Goal: Transaction & Acquisition: Book appointment/travel/reservation

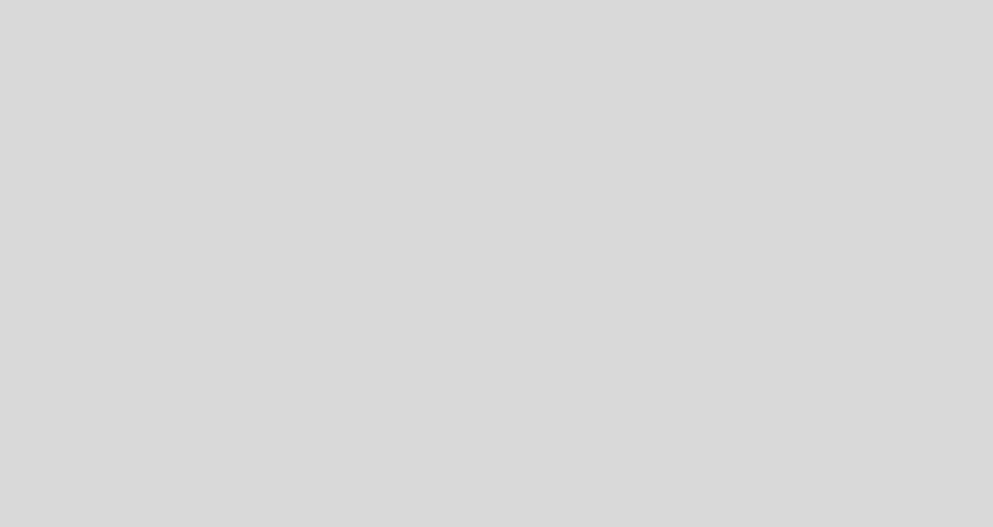
select select "es"
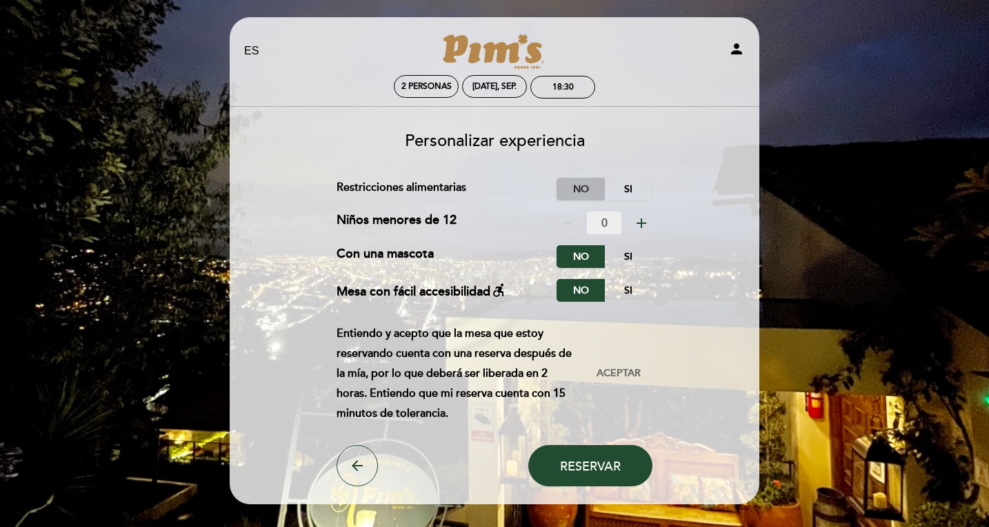
click at [578, 185] on label "No" at bounding box center [580, 189] width 48 height 23
click at [582, 461] on span "Reservar" at bounding box center [590, 466] width 61 height 15
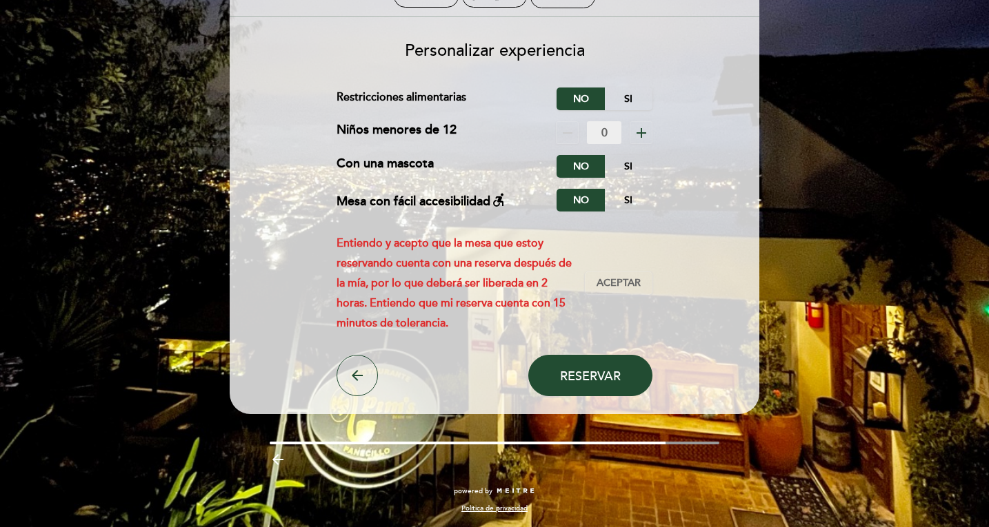
scroll to position [21, 0]
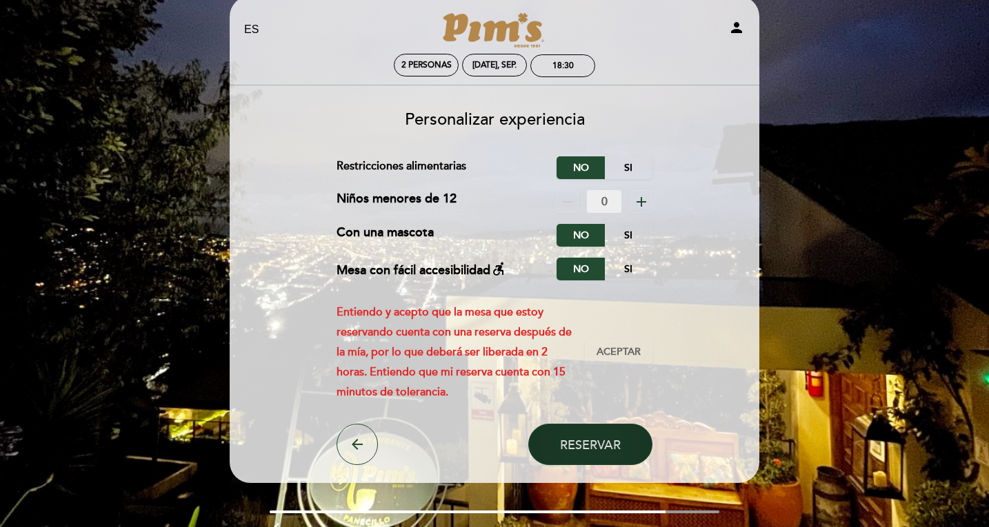
click at [599, 445] on span "Reservar" at bounding box center [590, 445] width 61 height 15
click at [629, 355] on span "Aceptar" at bounding box center [618, 352] width 44 height 14
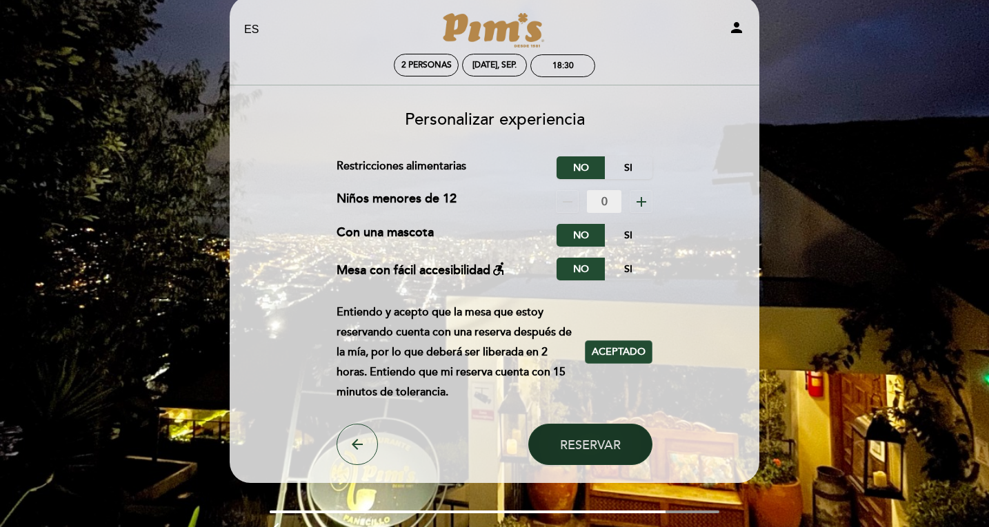
click at [613, 442] on span "Reservar" at bounding box center [590, 445] width 61 height 15
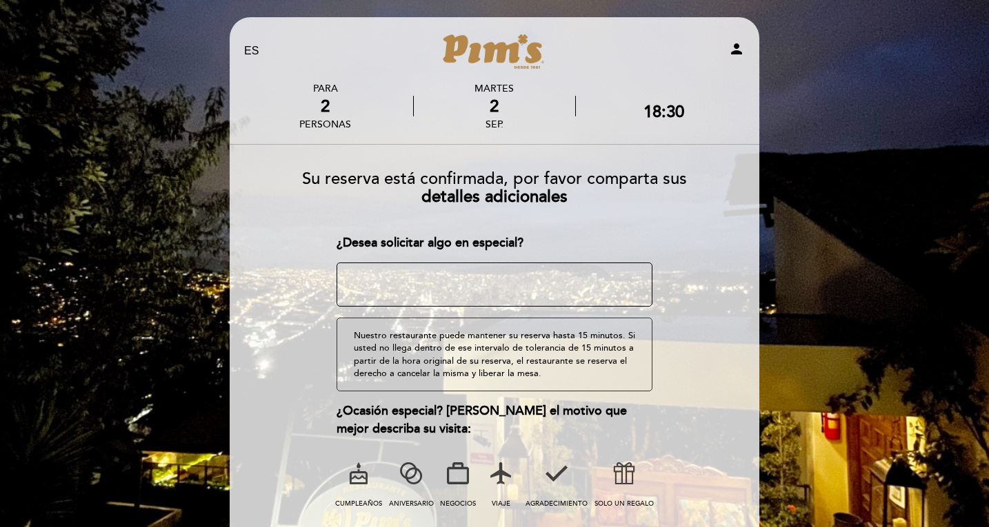
click at [454, 285] on textarea at bounding box center [494, 285] width 316 height 44
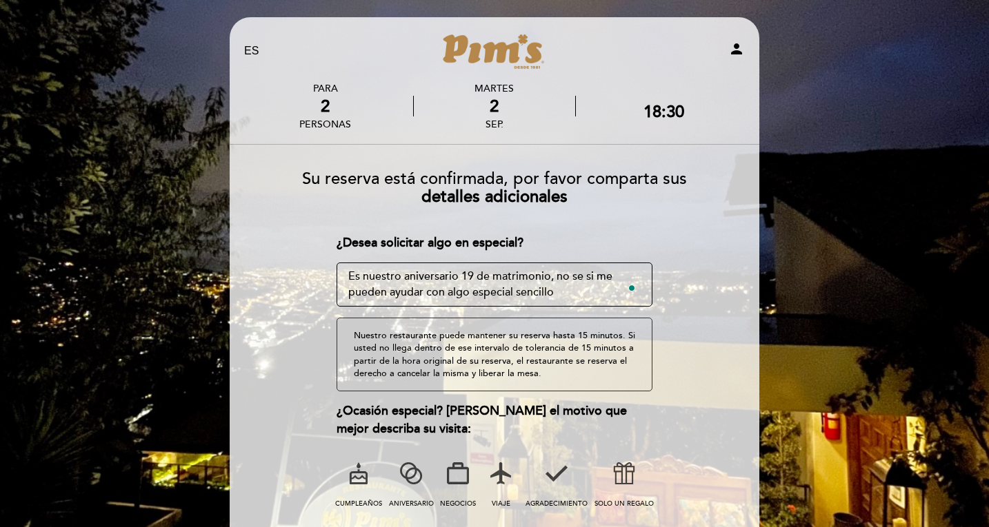
scroll to position [132, 0]
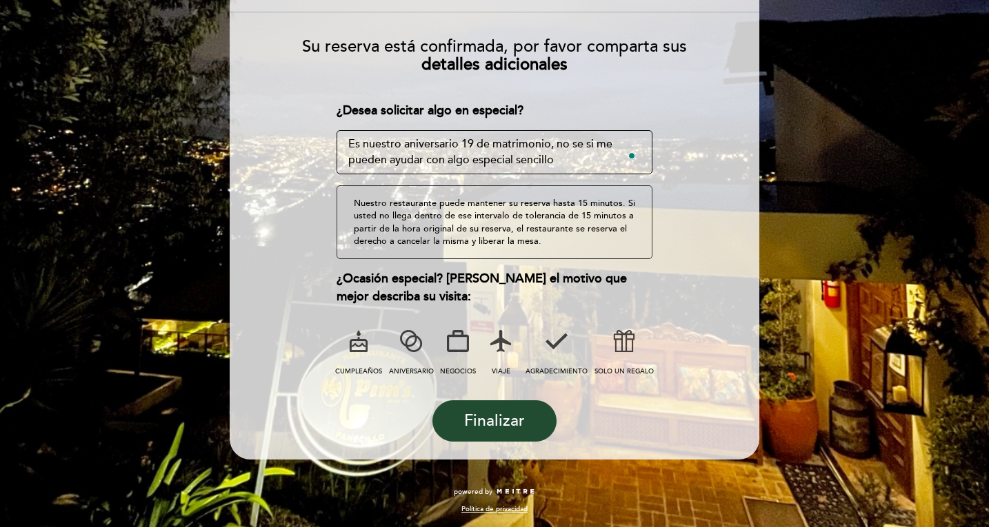
type textarea "Es nuestro aniversario 19 de matrimonio, no se si me pueden ayudar con algo esp…"
click at [415, 351] on icon at bounding box center [411, 341] width 36 height 36
click at [487, 415] on span "Finalizar" at bounding box center [494, 421] width 61 height 19
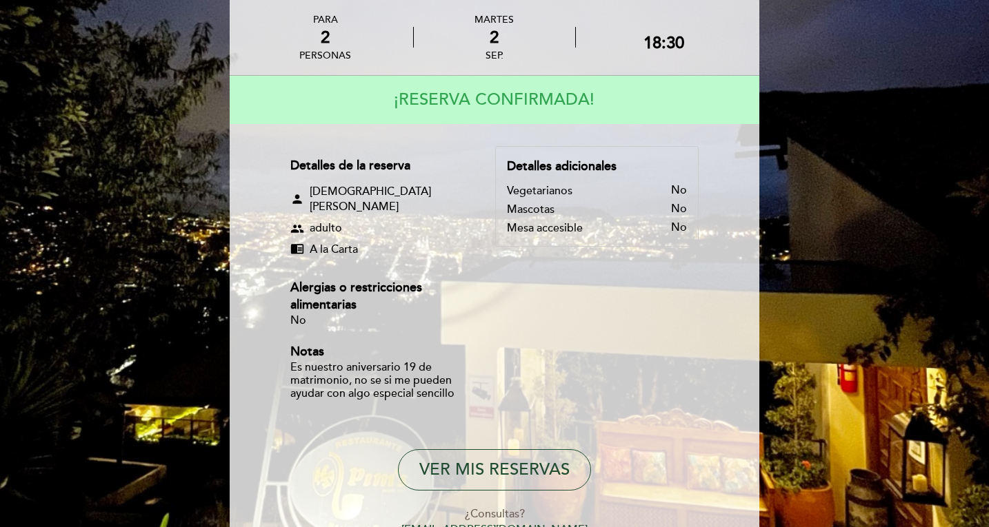
scroll to position [150, 0]
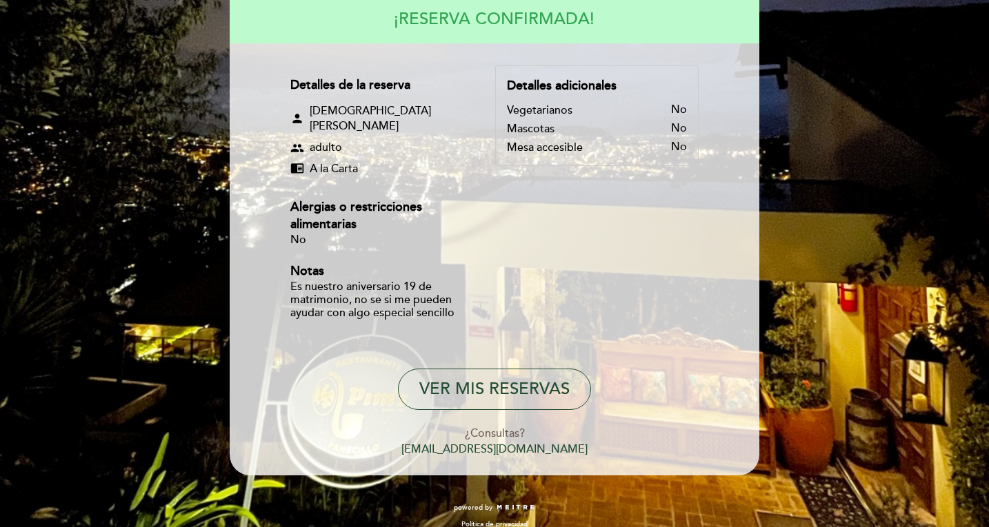
click at [938, 161] on div "EN ES PT Pim's person PARA 2 personas [DATE] 18:30 No" at bounding box center [494, 196] width 989 height 693
